Goal: Information Seeking & Learning: Learn about a topic

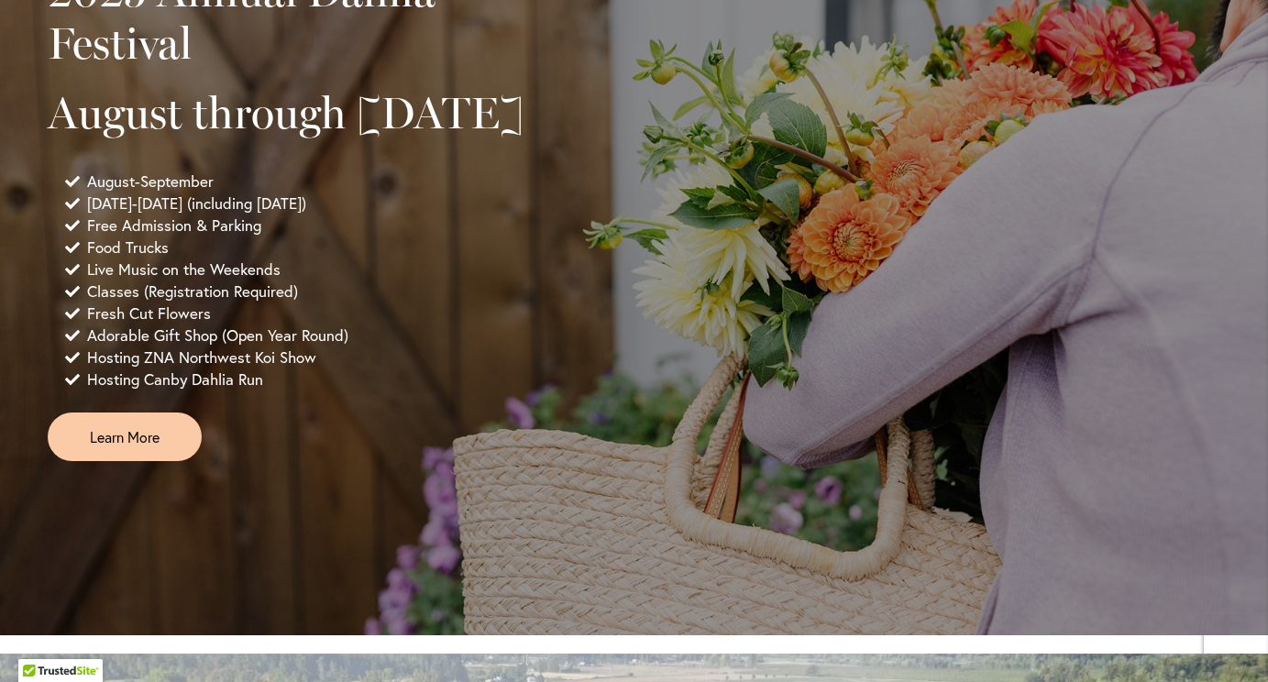
scroll to position [1400, 0]
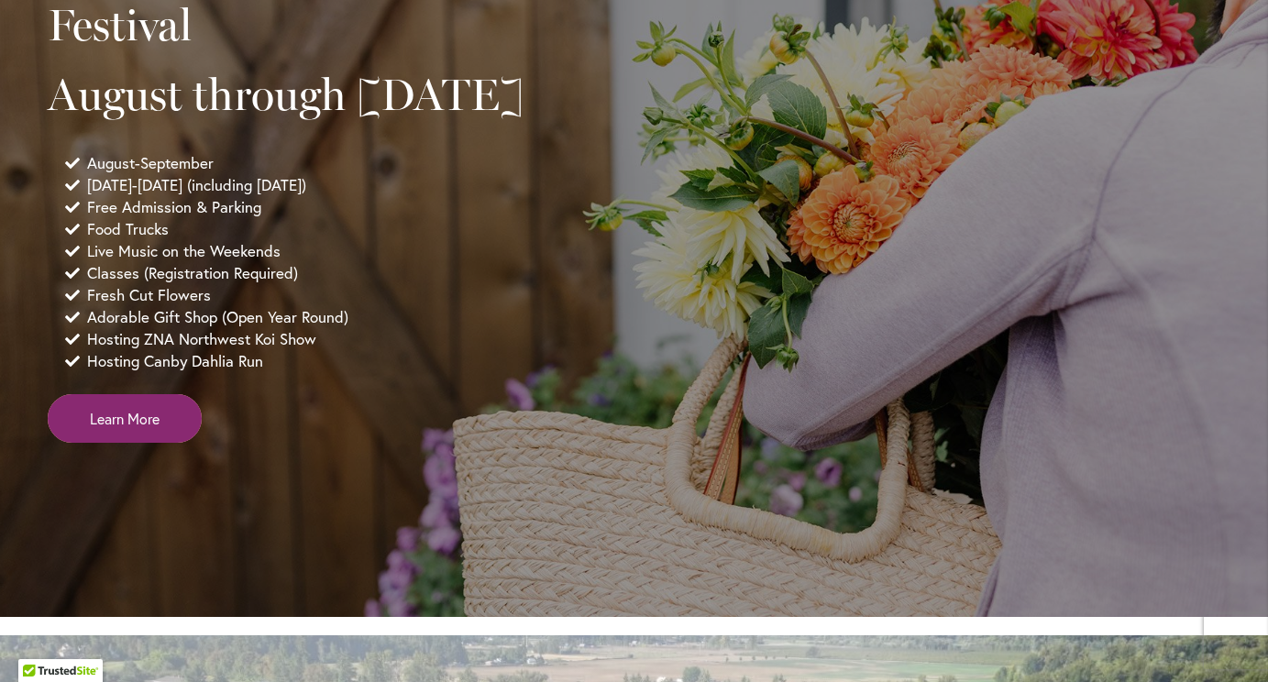
click at [116, 429] on span "Learn More" at bounding box center [125, 418] width 70 height 21
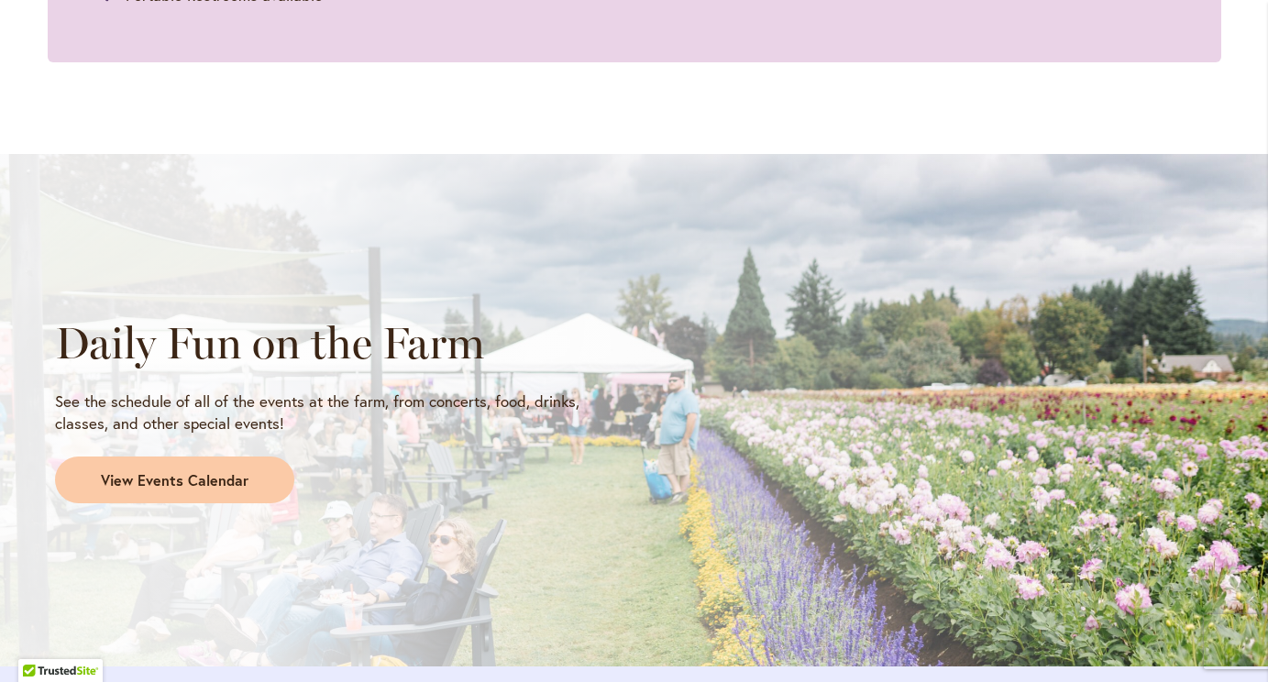
scroll to position [1651, 0]
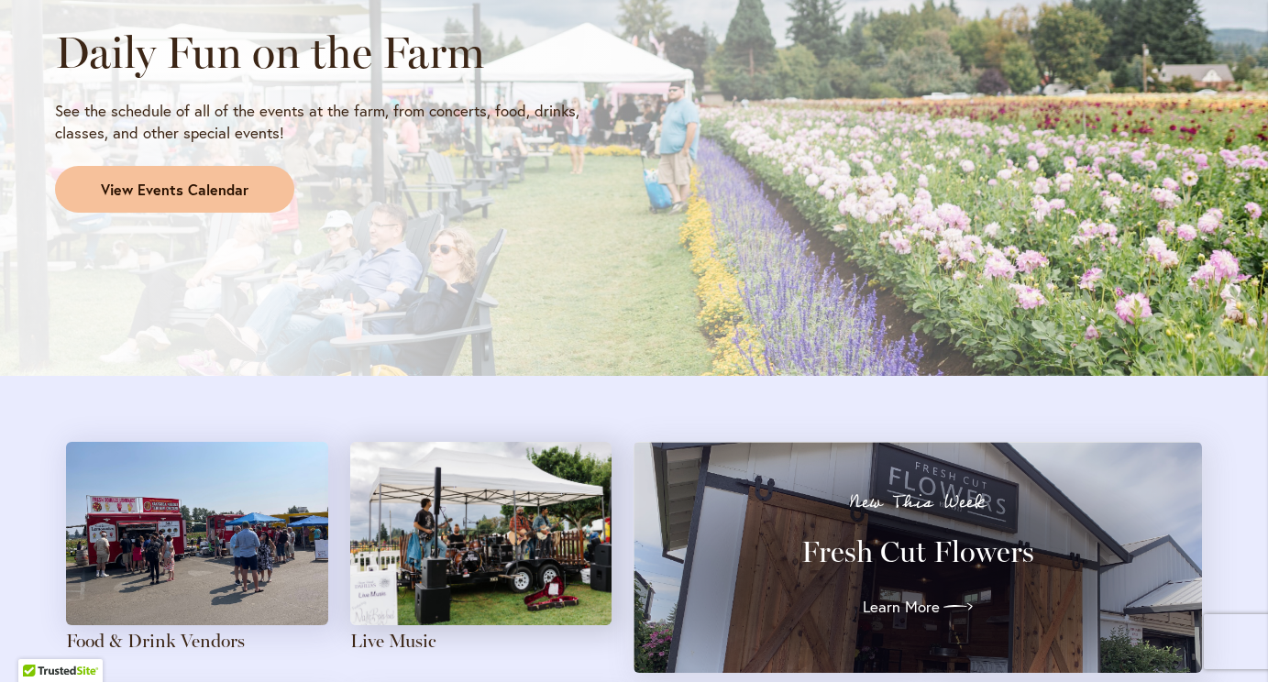
click at [172, 182] on span "View Events Calendar" at bounding box center [175, 190] width 148 height 21
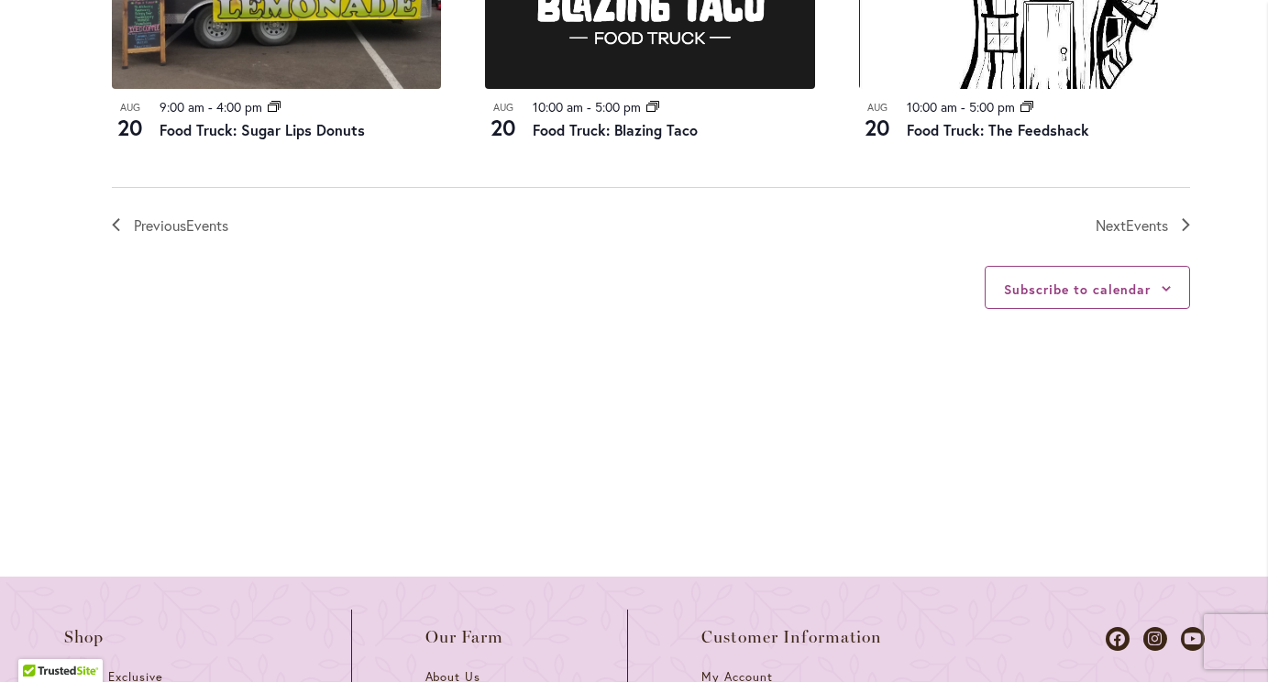
scroll to position [2249, 0]
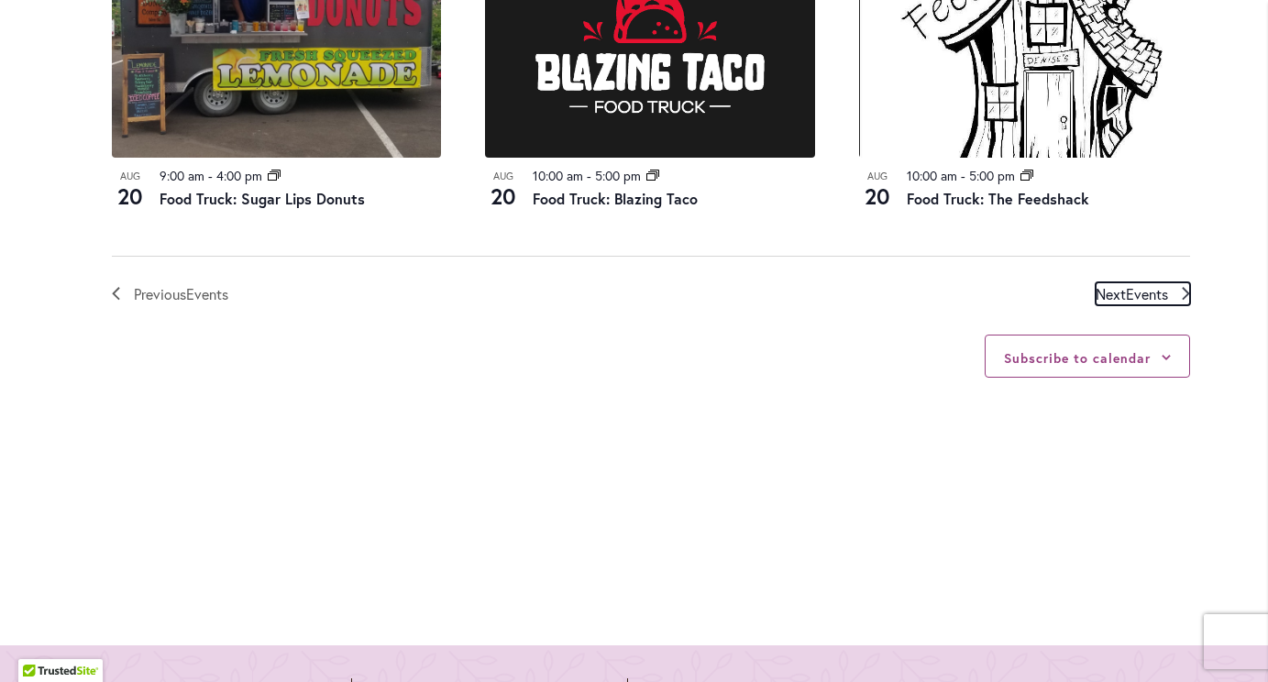
click at [1136, 303] on span "Events" at bounding box center [1147, 293] width 42 height 19
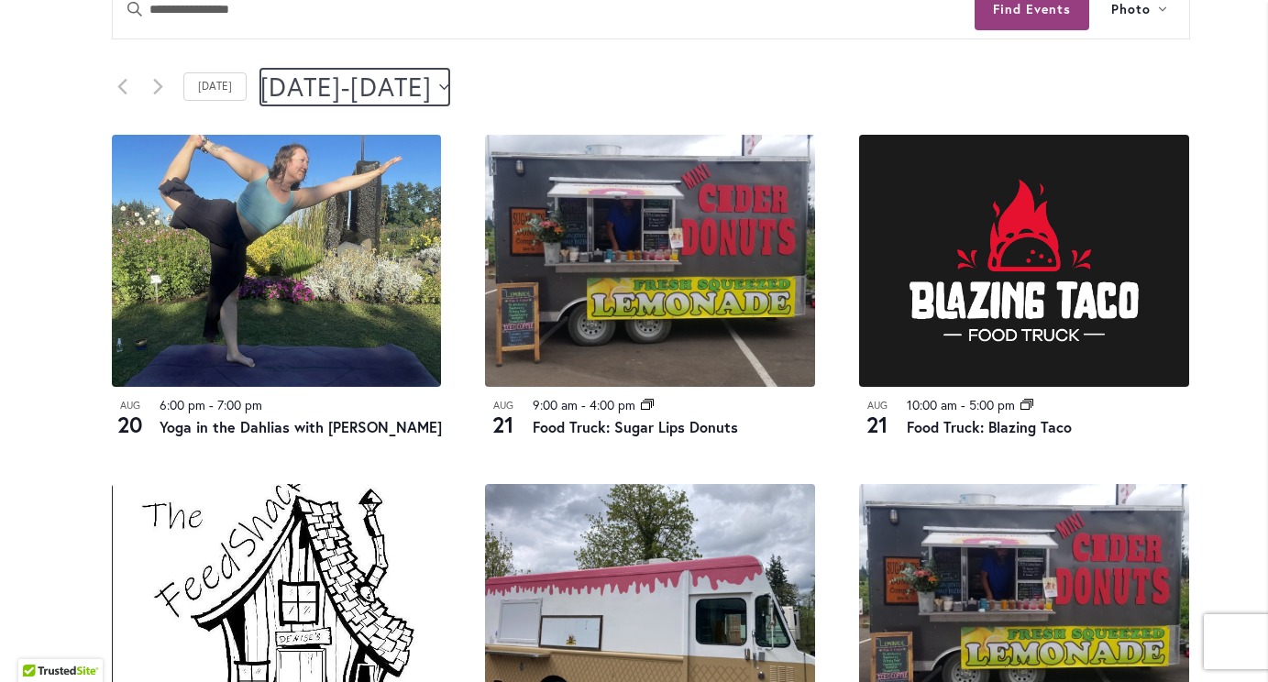
click at [449, 87] on icon "Click to toggle datepicker" at bounding box center [444, 86] width 10 height 6
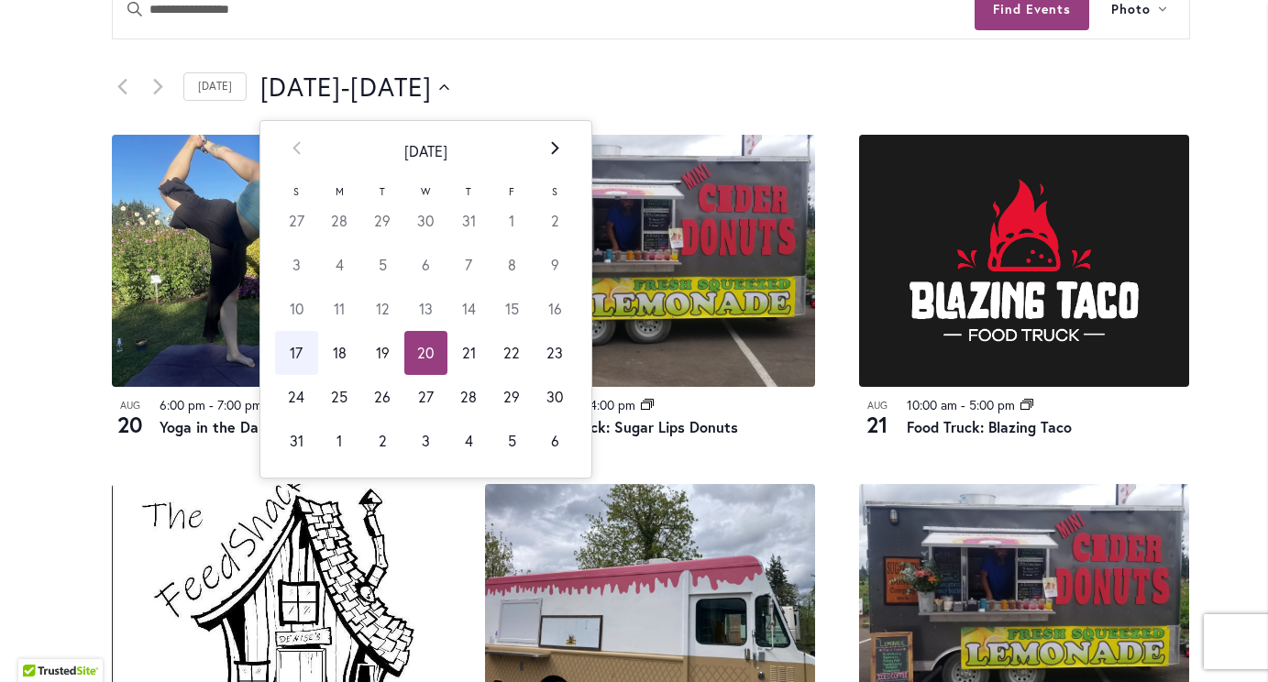
click at [539, 143] on th "Next" at bounding box center [555, 151] width 43 height 61
click at [543, 217] on td "6" at bounding box center [555, 221] width 43 height 44
type input "********"
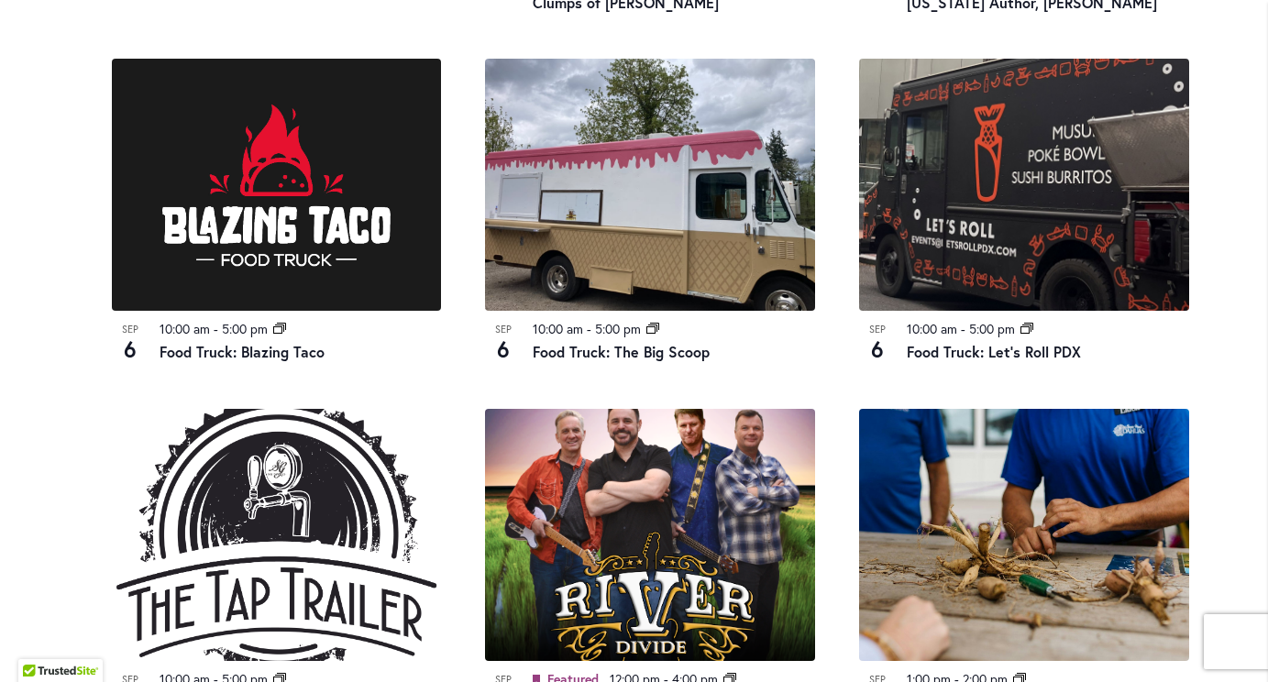
scroll to position [889, 0]
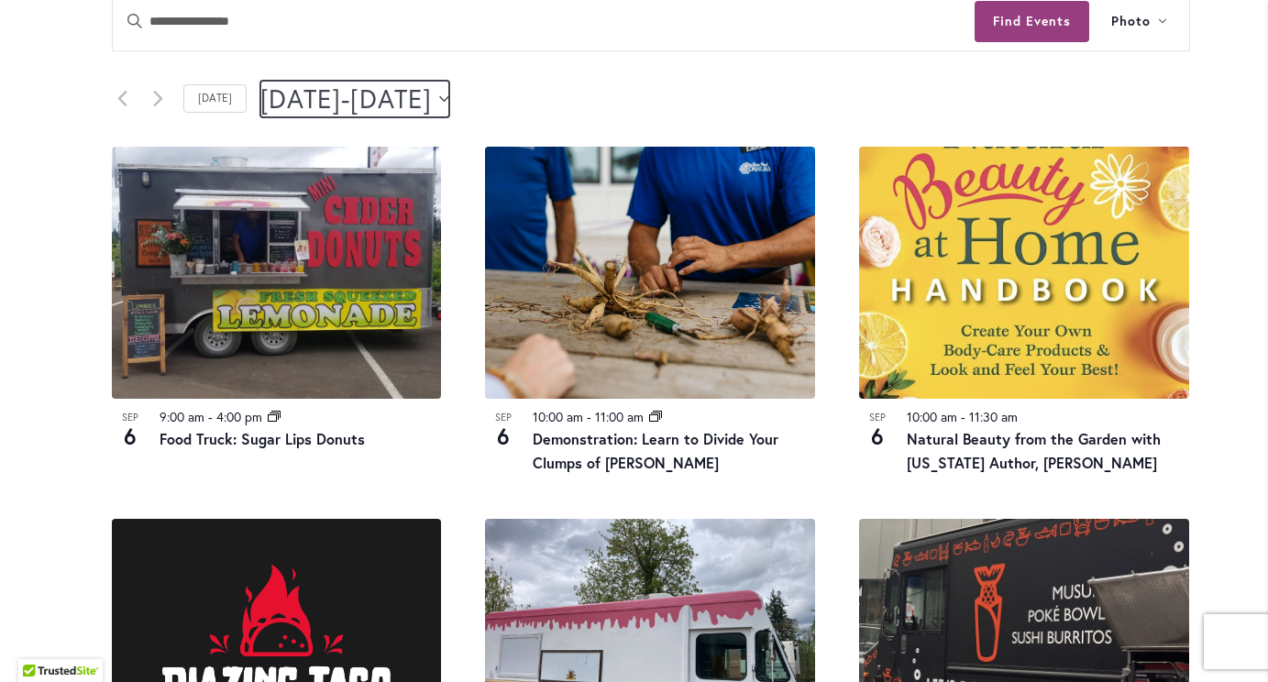
click at [449, 97] on icon "Click to toggle datepicker" at bounding box center [444, 98] width 10 height 7
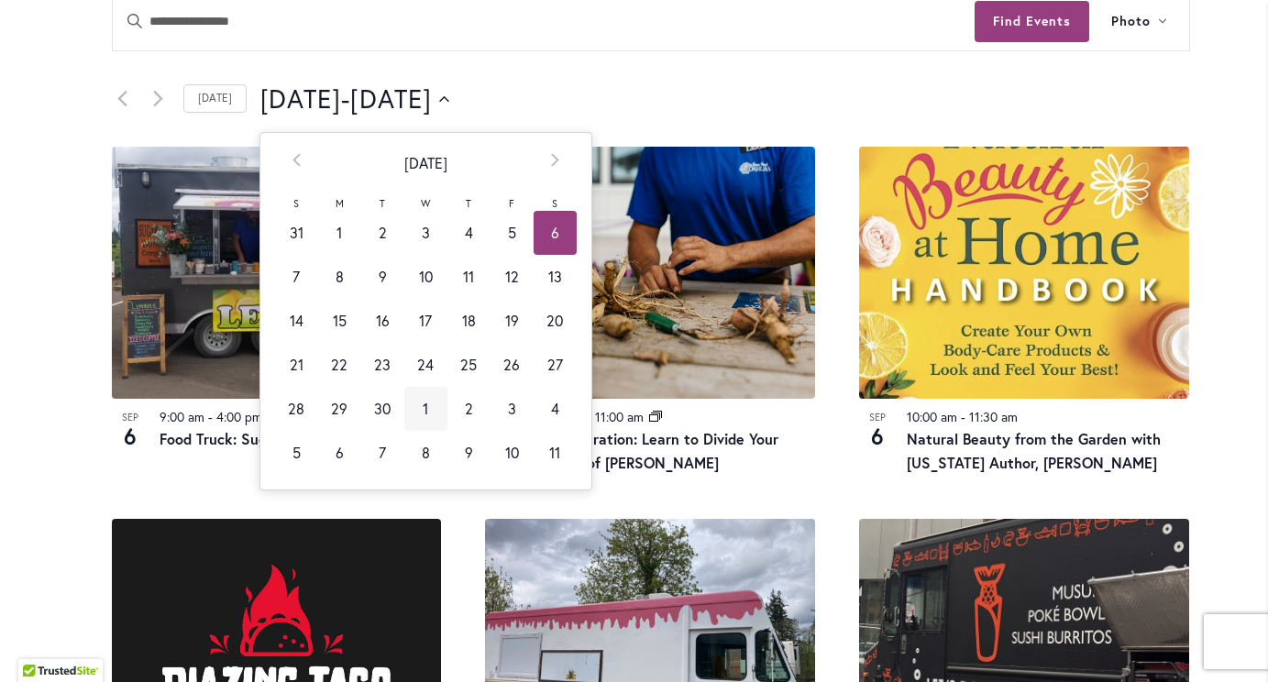
click at [422, 403] on td "1" at bounding box center [425, 409] width 43 height 44
type input "*********"
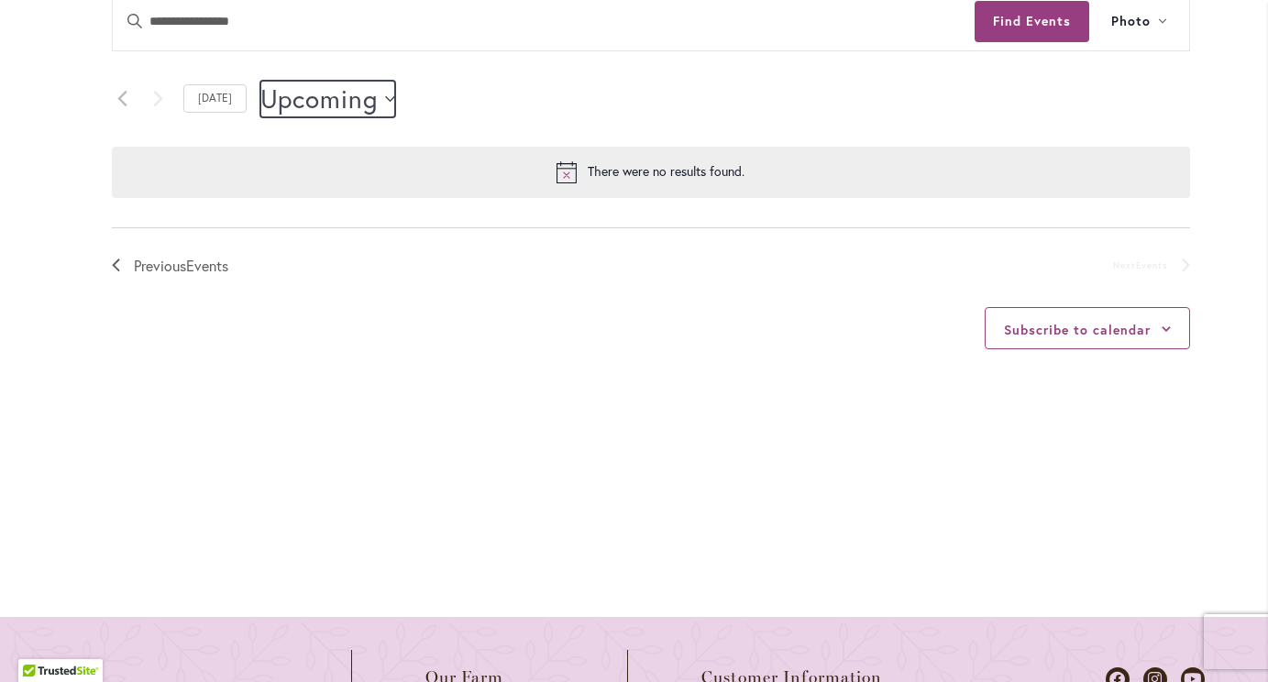
click at [374, 94] on button "Upcoming Upcoming" at bounding box center [328, 99] width 136 height 37
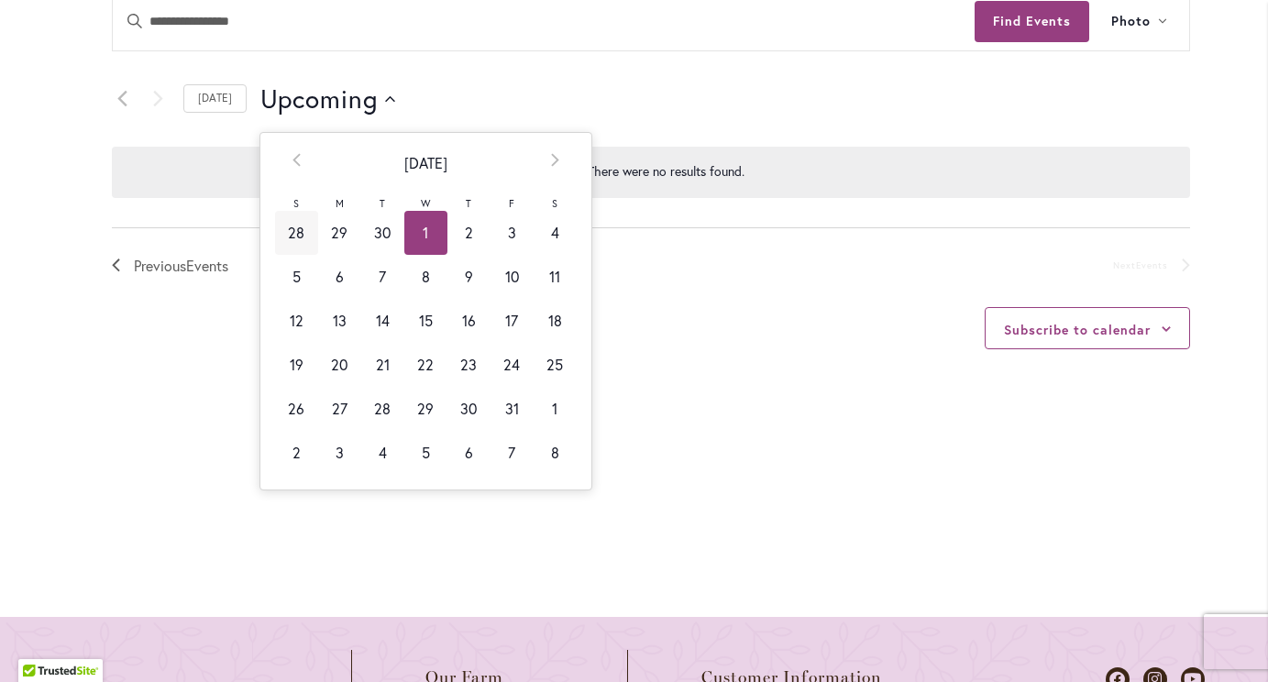
click at [278, 229] on td "28" at bounding box center [296, 233] width 43 height 44
type input "*********"
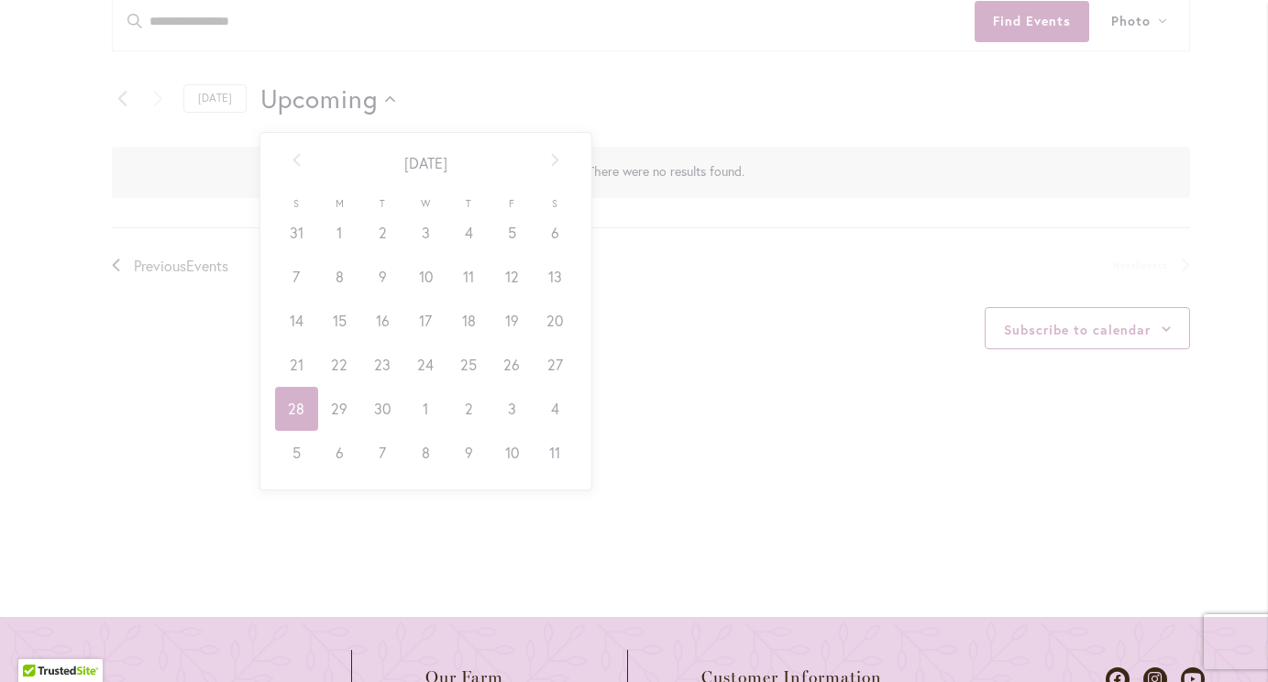
scroll to position [0, 74]
